Goal: Find specific page/section: Find specific page/section

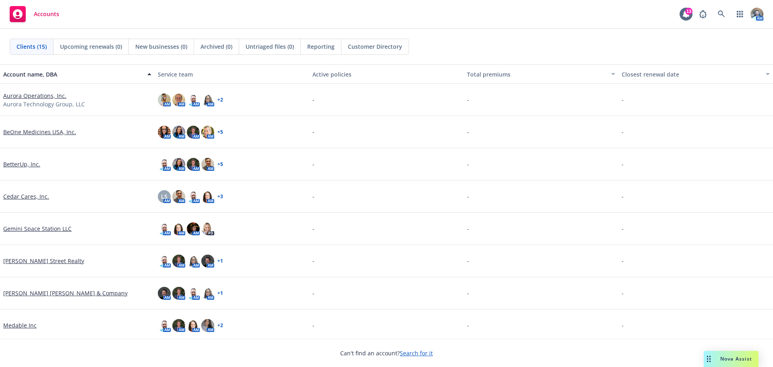
click at [60, 97] on link "Aurora Operations, Inc." at bounding box center [34, 95] width 63 height 8
